Goal: Contribute content: Add original content to the website for others to see

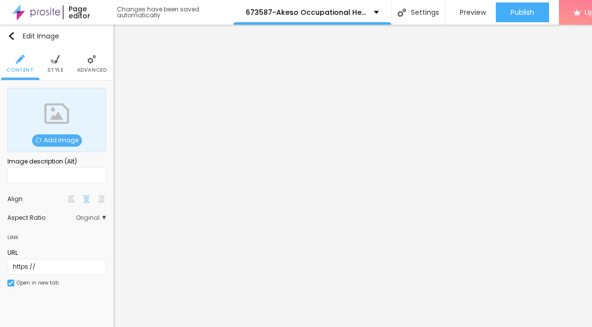
click at [70, 139] on span "Add image" at bounding box center [57, 140] width 50 height 12
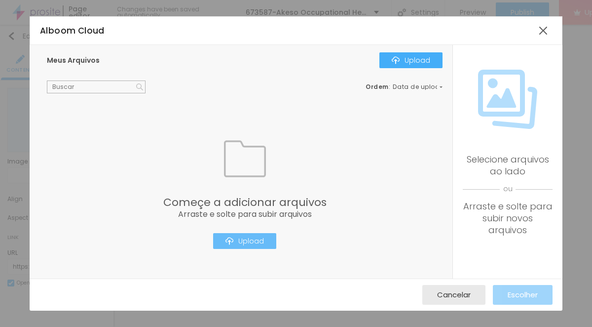
click at [253, 244] on div "Upload" at bounding box center [244, 241] width 38 height 8
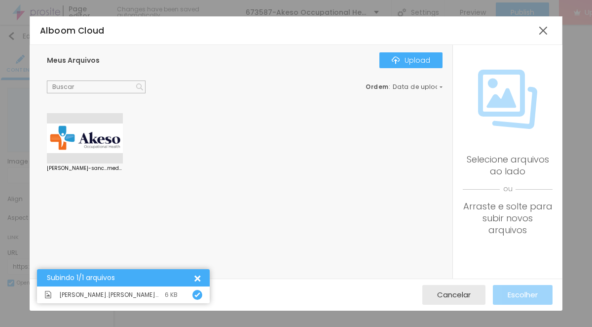
click at [104, 147] on div at bounding box center [85, 138] width 76 height 50
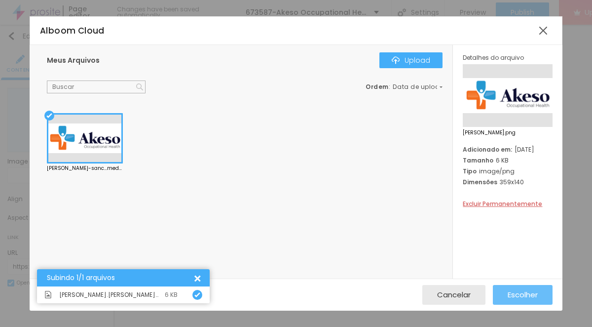
click at [513, 300] on div "Escolher" at bounding box center [523, 295] width 30 height 20
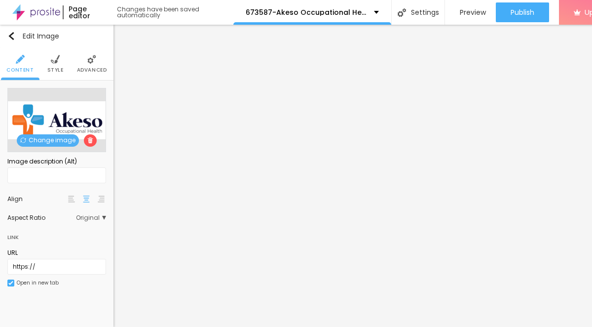
click at [54, 69] on span "Style" at bounding box center [55, 70] width 16 height 5
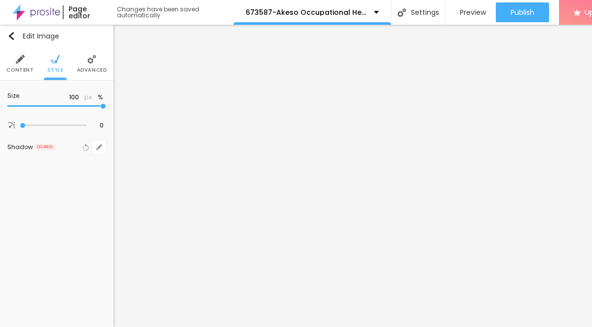
type input "80"
type input "50"
type input "40"
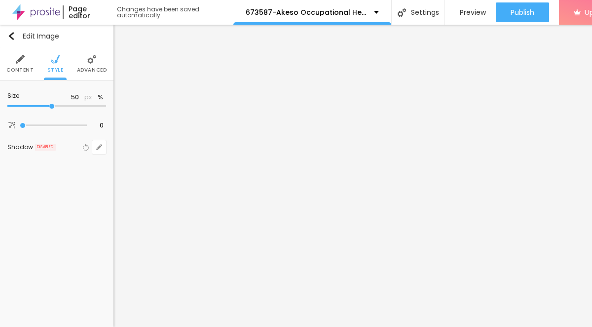
type input "40"
type input "15"
type input "10"
drag, startPoint x: 101, startPoint y: 109, endPoint x: 0, endPoint y: 114, distance: 101.8
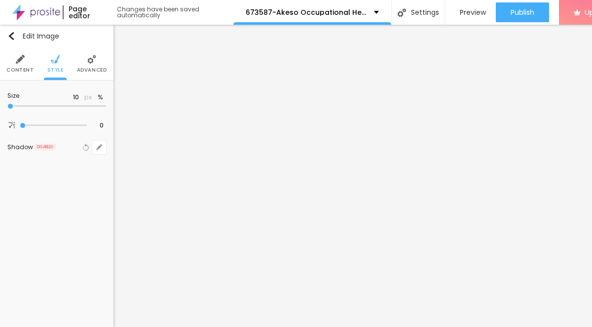
type input "10"
click at [7, 109] on input "range" at bounding box center [56, 106] width 99 height 5
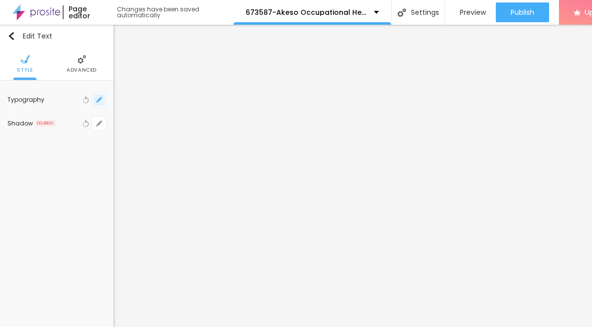
click at [98, 99] on icon "button" at bounding box center [99, 100] width 6 height 6
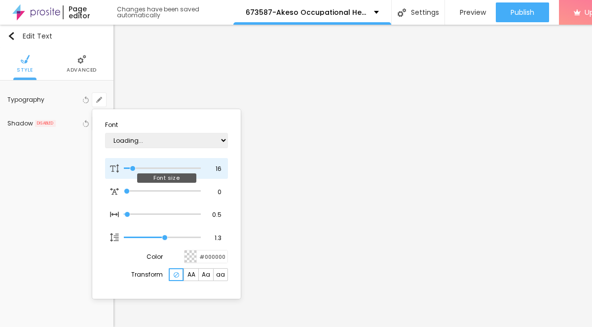
type input "1"
type input "17"
type input "1"
type input "19"
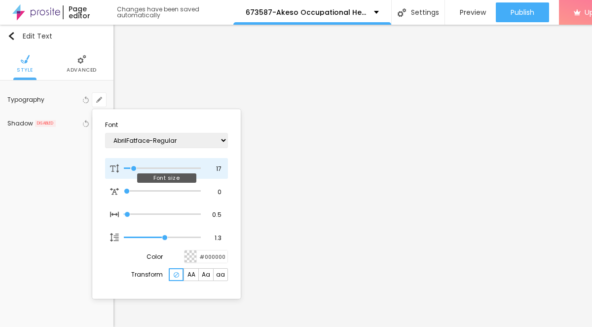
type input "19"
type input "1"
type input "31"
type input "1"
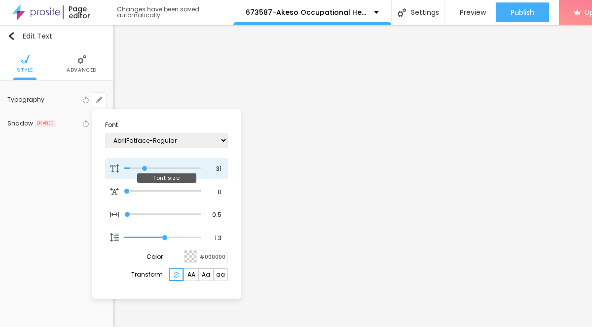
type input "33"
type input "1"
type input "34"
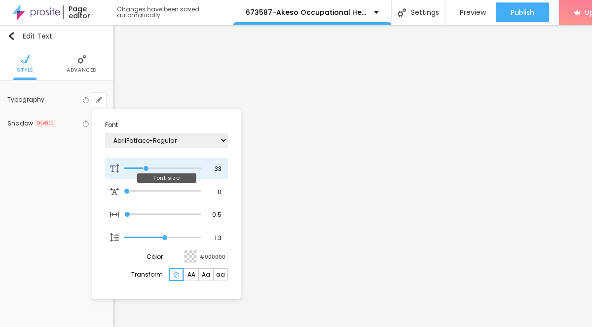
type input "1"
type input "35"
type input "1"
type input "36"
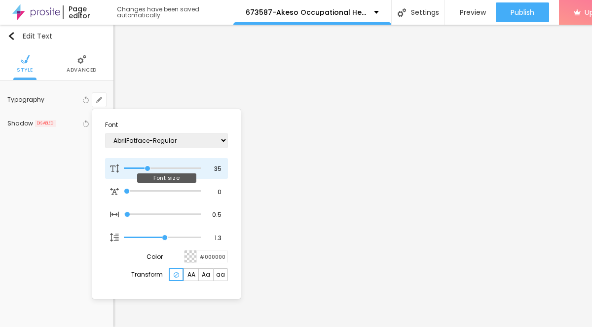
type input "36"
type input "1"
type input "37"
type input "1"
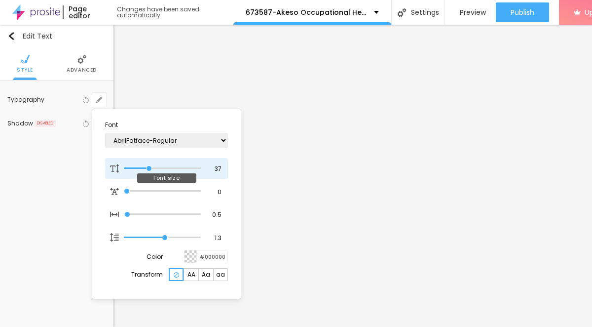
type input "38"
type input "1"
type input "37"
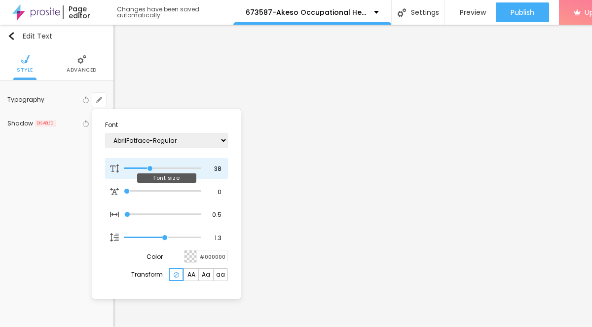
type input "1"
type input "36"
type input "1"
type input "35"
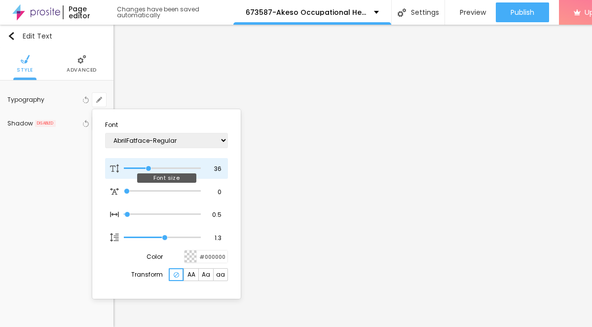
type input "35"
type input "1"
type input "34"
type input "1"
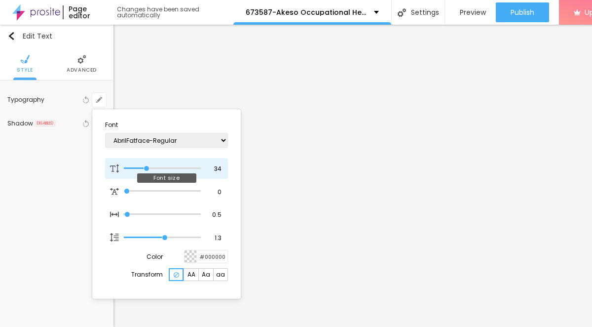
type input "33"
type input "1"
type input "32"
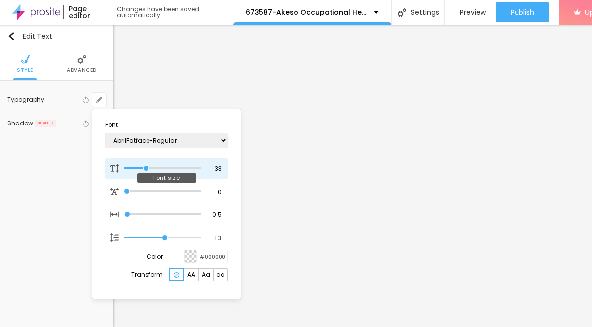
type input "1"
type input "31"
type input "1"
type input "30"
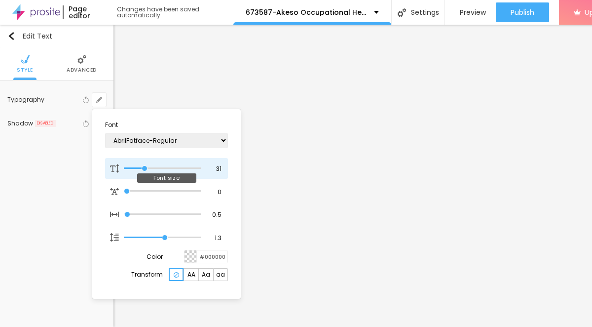
type input "30"
type input "1"
type input "29"
type input "1"
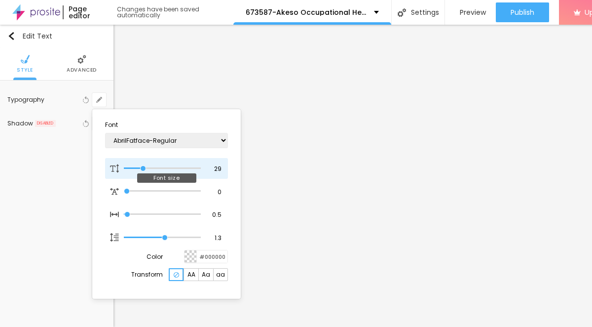
type input "28"
type input "1"
type input "27"
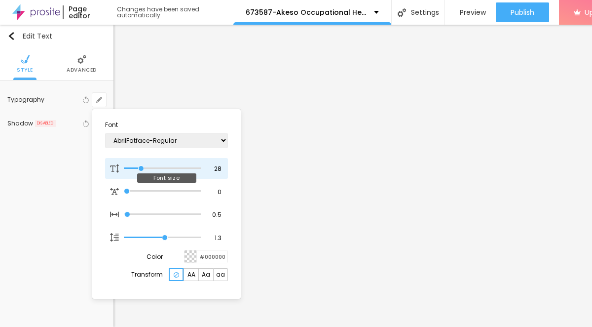
type input "1"
type input "26"
type input "1"
type input "25"
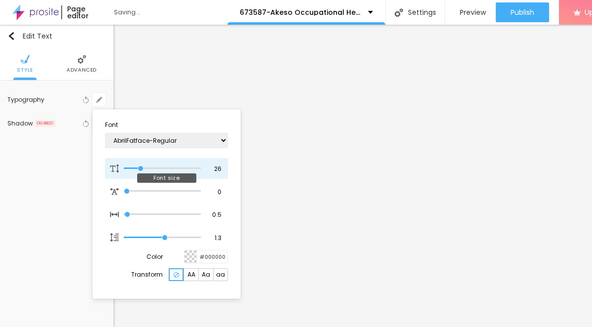
type input "25"
type input "1"
type input "26"
type input "1"
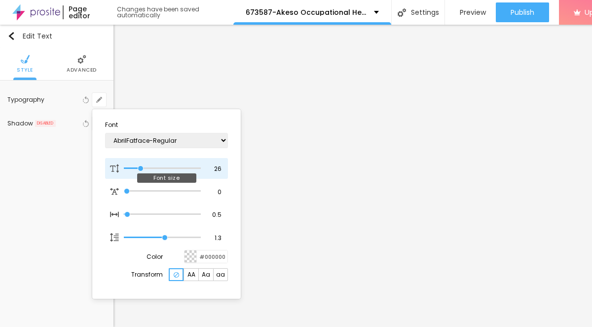
drag, startPoint x: 134, startPoint y: 169, endPoint x: 142, endPoint y: 174, distance: 9.3
click at [141, 174] on div "26 Font size" at bounding box center [166, 168] width 123 height 21
type input "25"
type input "1"
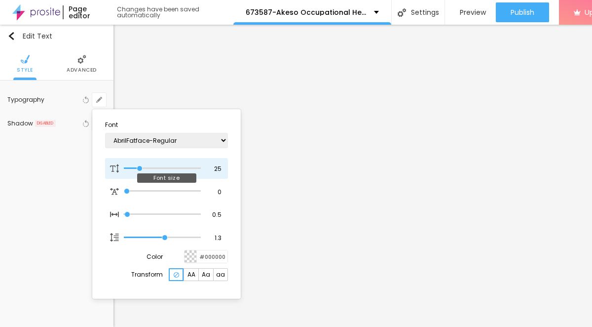
type input "25"
click at [140, 171] on input "range" at bounding box center [162, 168] width 77 height 5
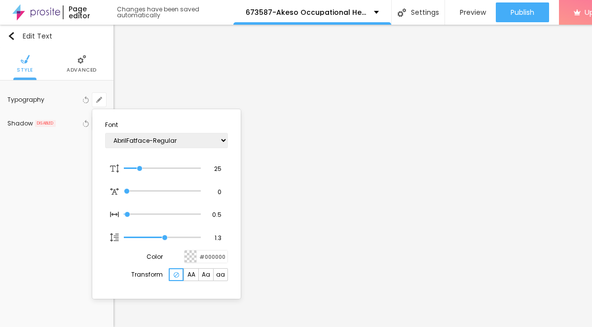
click at [331, 217] on div at bounding box center [296, 163] width 592 height 327
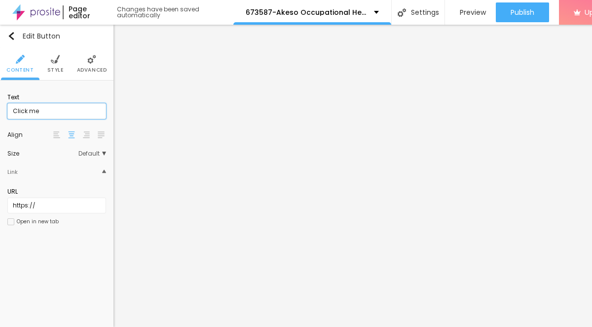
drag, startPoint x: 38, startPoint y: 112, endPoint x: -1, endPoint y: 112, distance: 39.0
click at [0, 112] on html "Page editor Changes have been saved automatically 673587-Akeso Occupational Hea…" at bounding box center [296, 163] width 592 height 327
paste input "→ VIEW DOCUMENT HERE"
type input "→ VIEW DOCUMENT HERE"
drag, startPoint x: 64, startPoint y: 194, endPoint x: 63, endPoint y: 200, distance: 5.5
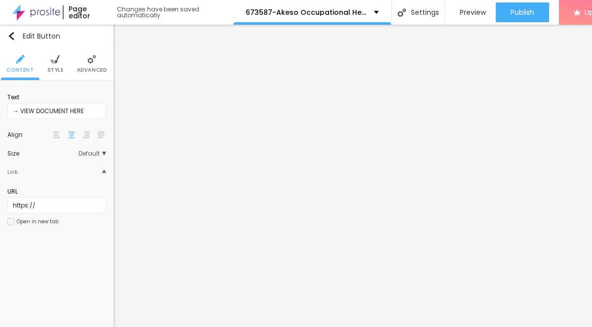
click at [64, 195] on div "URL" at bounding box center [56, 191] width 99 height 9
click at [63, 201] on input "https://" at bounding box center [56, 205] width 99 height 16
click at [60, 213] on div "URL https://" at bounding box center [56, 200] width 99 height 36
click at [58, 210] on input "https://" at bounding box center [56, 205] width 99 height 16
paste input "[DOMAIN_NAME]"
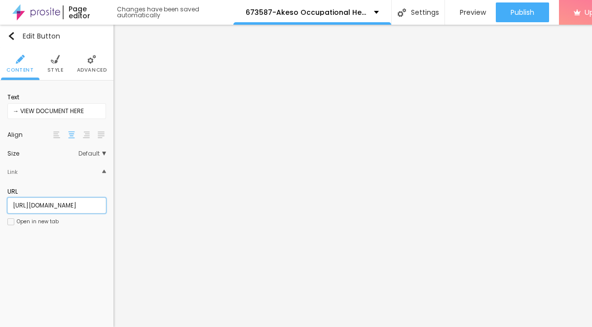
scroll to position [0, 26]
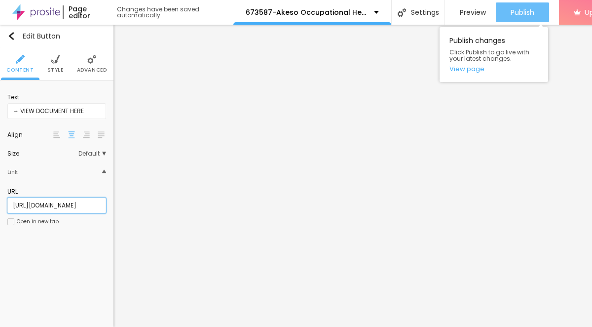
type input "[URL][DOMAIN_NAME]"
click at [516, 9] on span "Publish" at bounding box center [523, 12] width 24 height 8
